Goal: Task Accomplishment & Management: Use online tool/utility

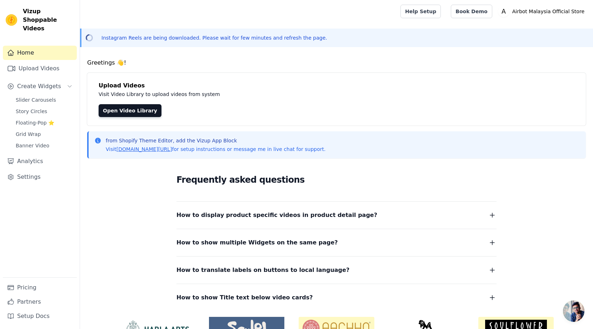
click at [329, 60] on h4 "Greetings 👋!" at bounding box center [336, 63] width 498 height 9
click at [201, 62] on h4 "Greetings 👋!" at bounding box center [336, 63] width 498 height 9
click at [190, 60] on h4 "Greetings 👋!" at bounding box center [336, 63] width 498 height 9
click at [34, 70] on div "Home Upload Videos Create Widgets Slider Carousels Story Circles Floating-Pop ⭐…" at bounding box center [40, 162] width 74 height 232
click at [42, 82] on button "Create Widgets" at bounding box center [40, 86] width 74 height 14
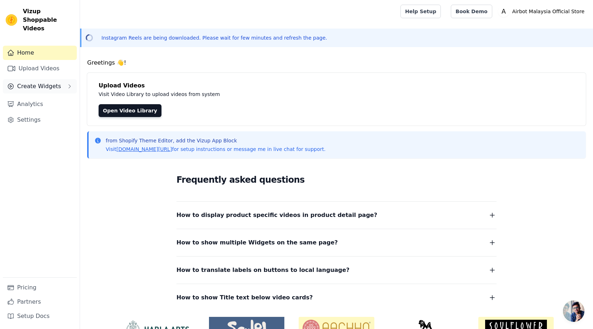
click at [36, 82] on button "Create Widgets" at bounding box center [40, 86] width 74 height 14
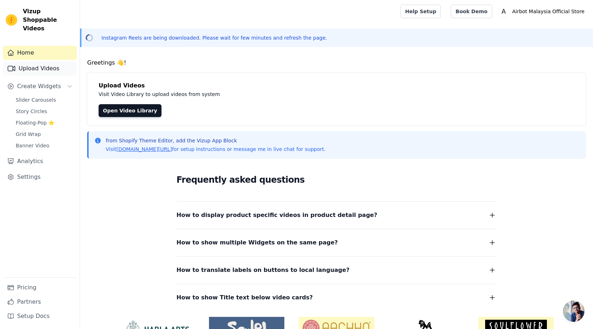
click at [38, 65] on link "Upload Videos" at bounding box center [40, 68] width 74 height 14
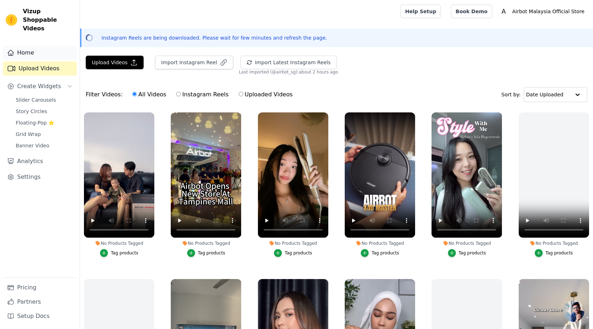
click at [38, 46] on link "Home" at bounding box center [40, 53] width 74 height 14
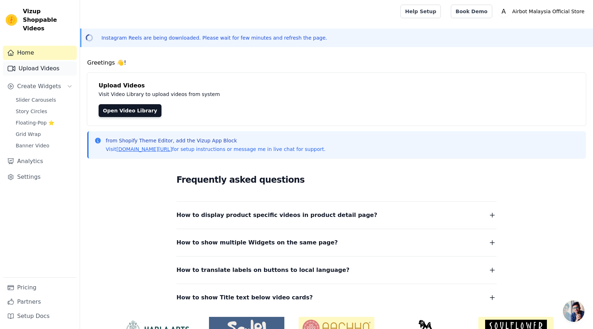
click at [32, 65] on link "Upload Videos" at bounding box center [40, 68] width 74 height 14
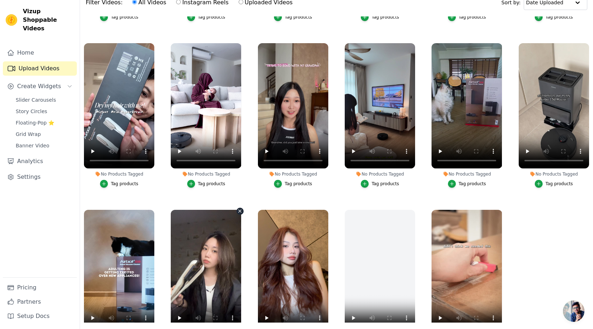
scroll to position [768, 0]
